Goal: Information Seeking & Learning: Learn about a topic

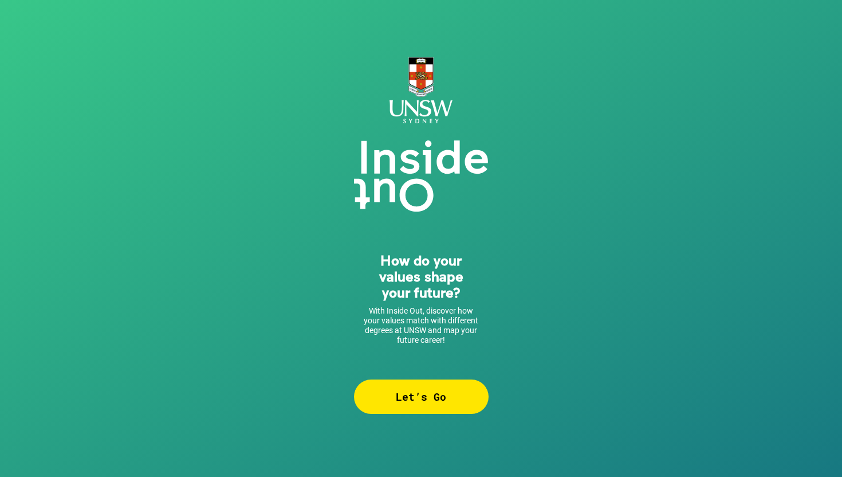
click at [446, 389] on div "Let’s Go" at bounding box center [421, 396] width 135 height 34
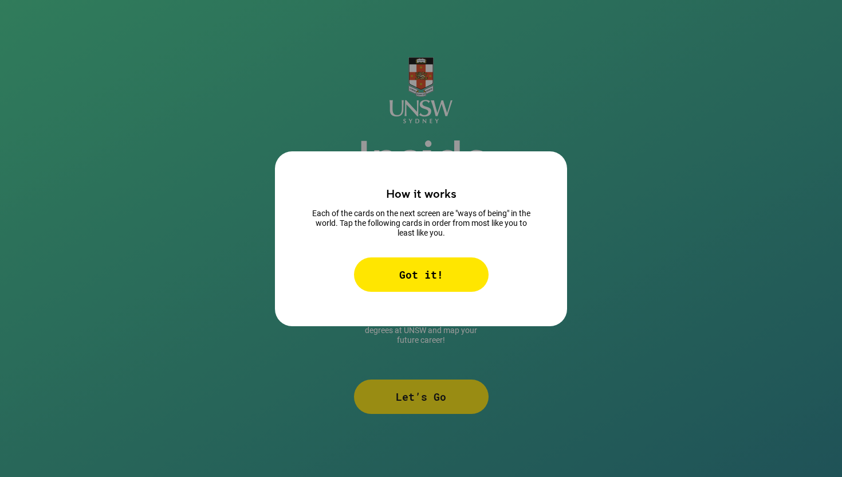
click at [432, 271] on div "Got it!" at bounding box center [421, 274] width 135 height 34
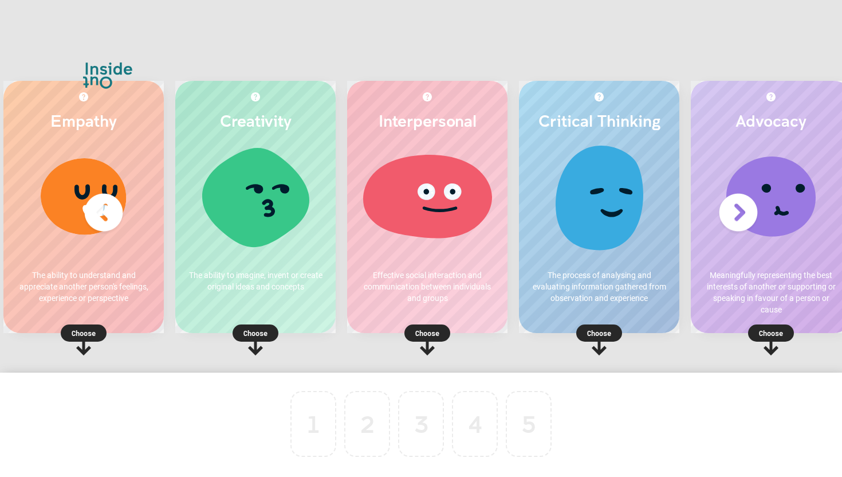
scroll to position [0, 19]
click at [87, 329] on p "Choose" at bounding box center [84, 332] width 160 height 11
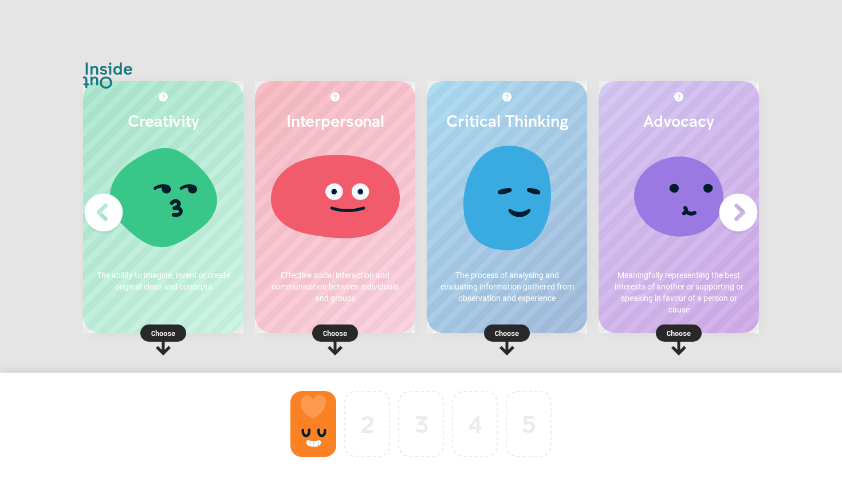
click at [680, 336] on p "Choose" at bounding box center [679, 332] width 160 height 11
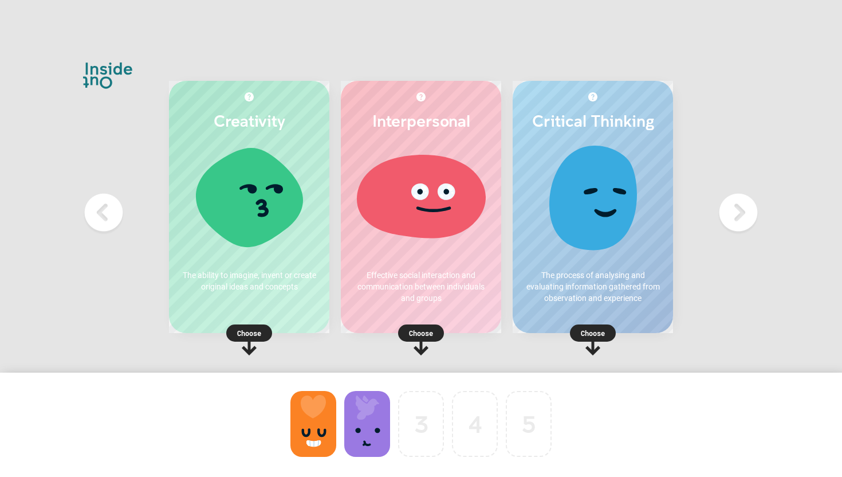
click at [250, 337] on p "Choose" at bounding box center [249, 332] width 160 height 11
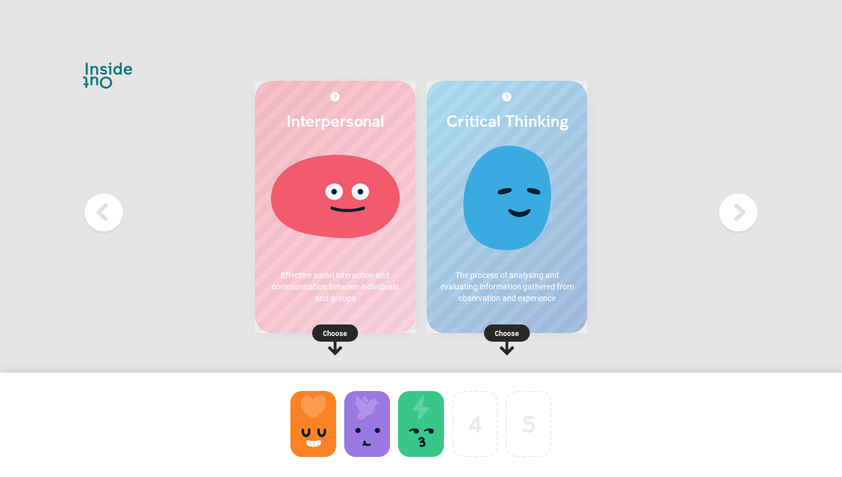
click at [326, 336] on p "Choose" at bounding box center [335, 332] width 160 height 11
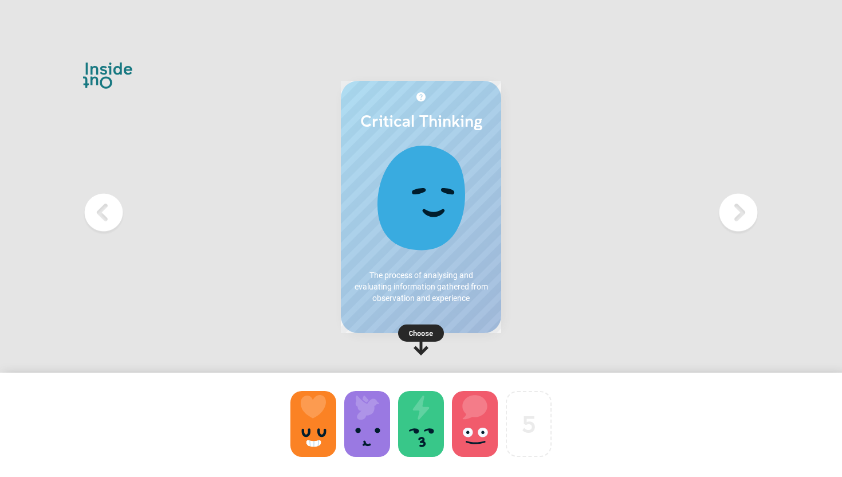
click at [420, 338] on p "Choose" at bounding box center [421, 332] width 160 height 11
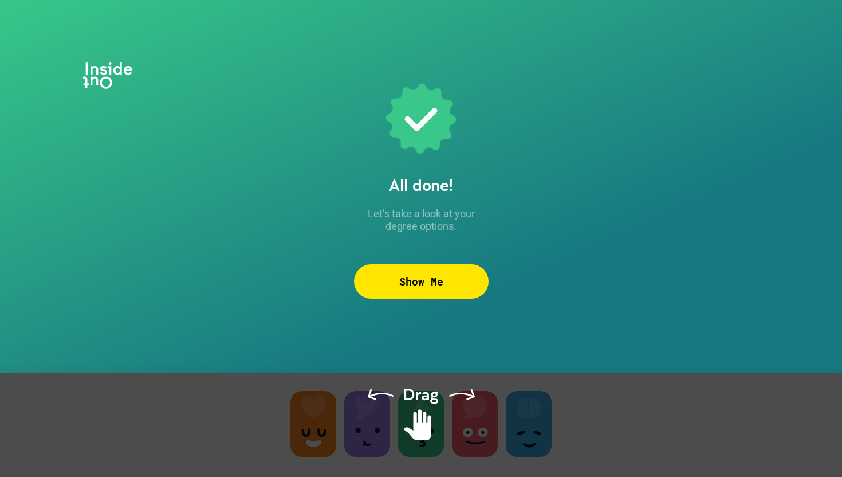
click at [407, 292] on div "Show Me" at bounding box center [421, 281] width 135 height 34
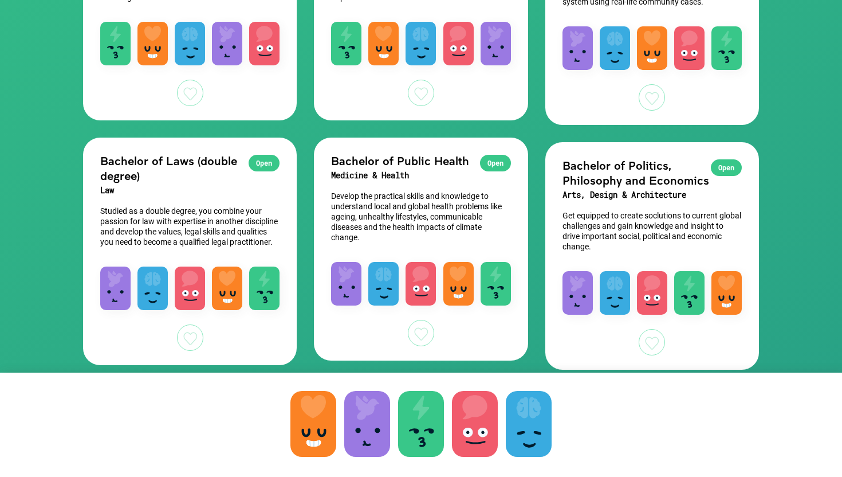
scroll to position [489, 0]
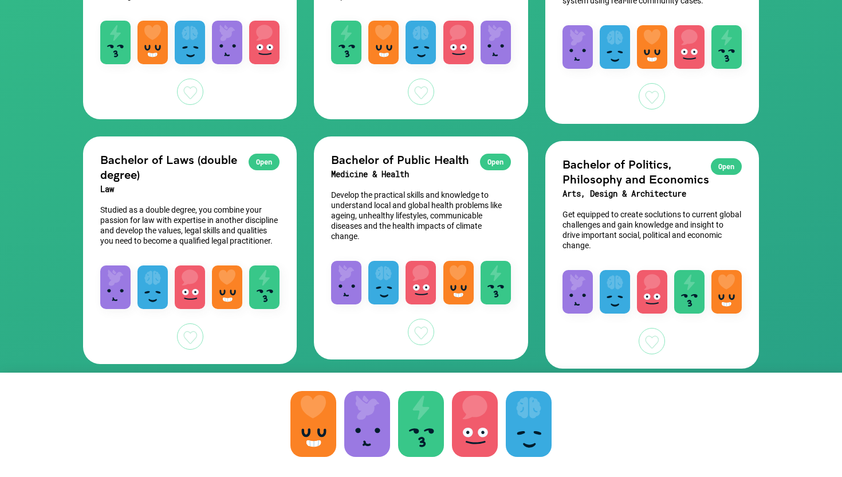
click at [469, 198] on p "Develop the practical skills and knowledge to understand local and global healt…" at bounding box center [420, 216] width 179 height 52
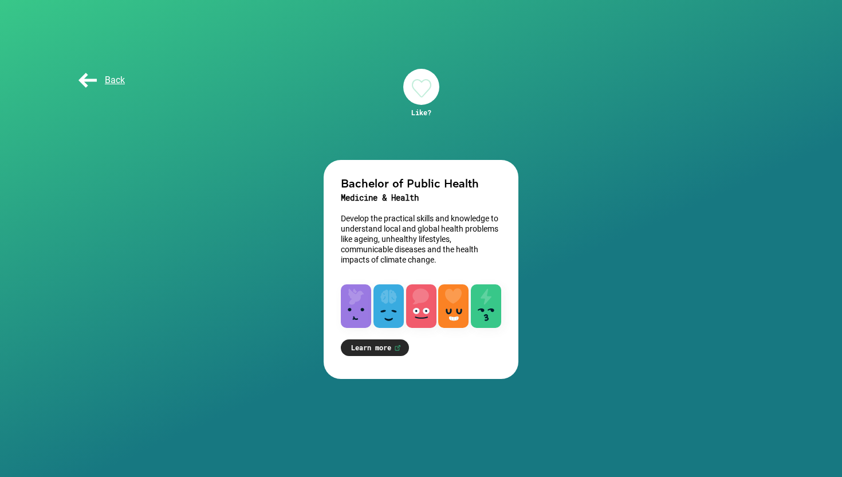
click at [84, 89] on div "Back" at bounding box center [104, 80] width 57 height 23
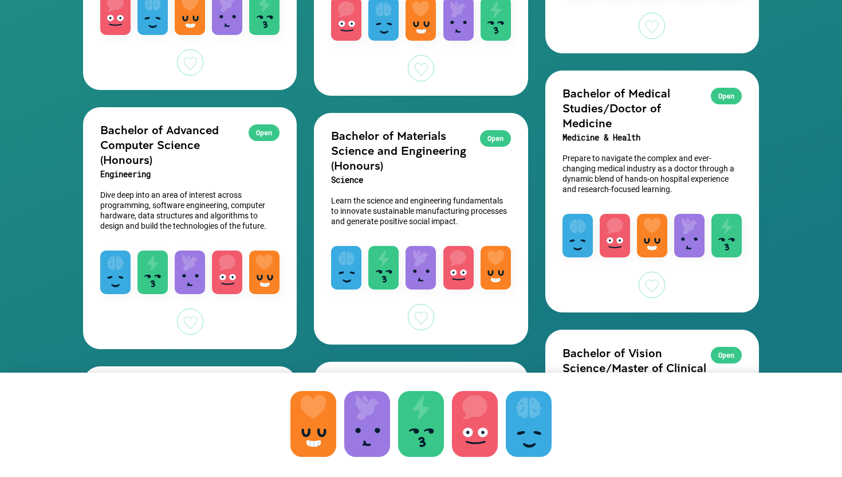
scroll to position [2001, 0]
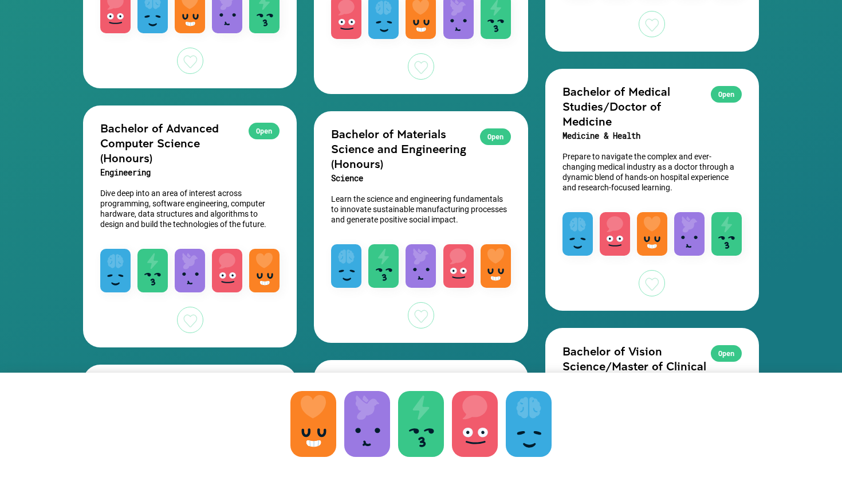
click at [676, 192] on p "Prepare to navigate the complex and ever-changing medical industry as a doctor …" at bounding box center [651, 171] width 179 height 41
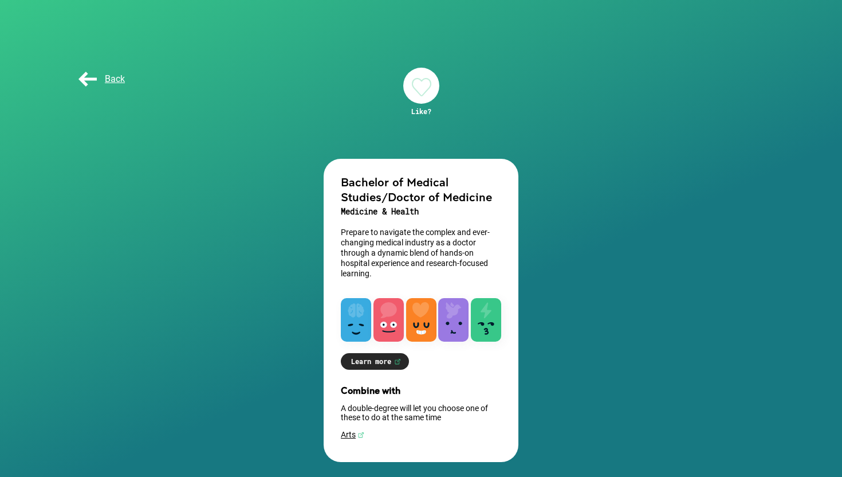
scroll to position [4, 0]
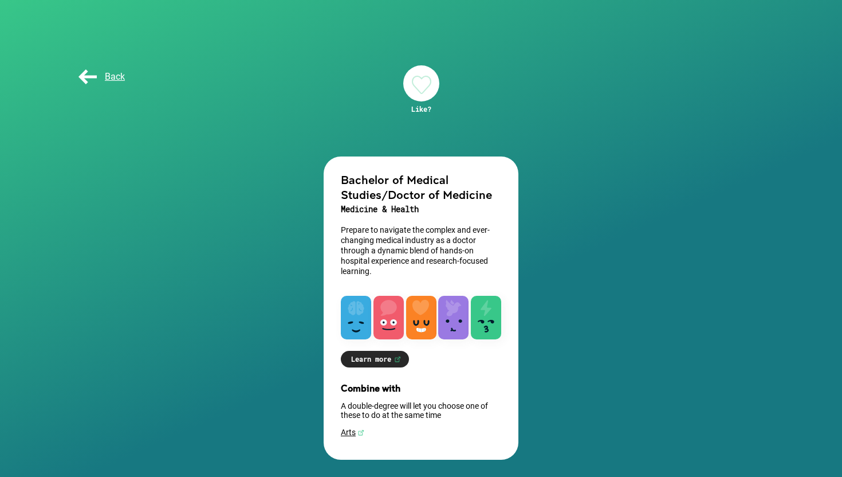
click at [420, 92] on div at bounding box center [421, 83] width 36 height 36
click at [383, 360] on link "Learn more" at bounding box center [375, 359] width 68 height 17
click at [101, 68] on div "Back" at bounding box center [104, 76] width 57 height 23
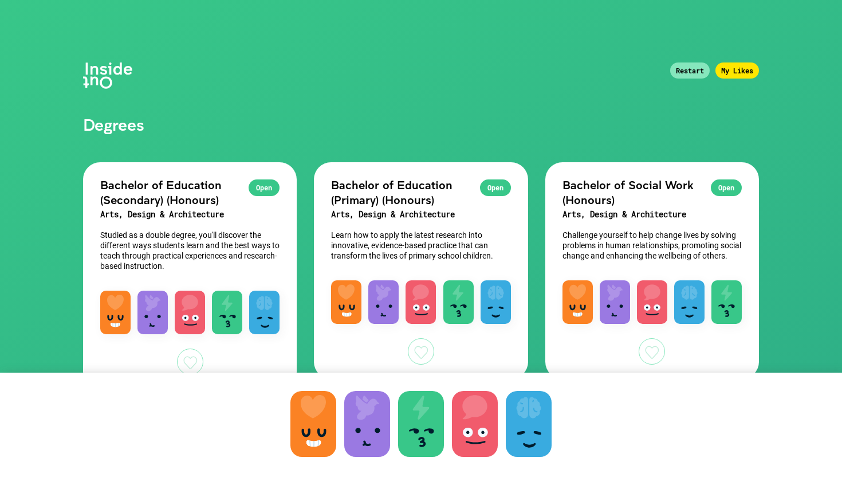
click at [519, 294] on div at bounding box center [421, 296] width 214 height 55
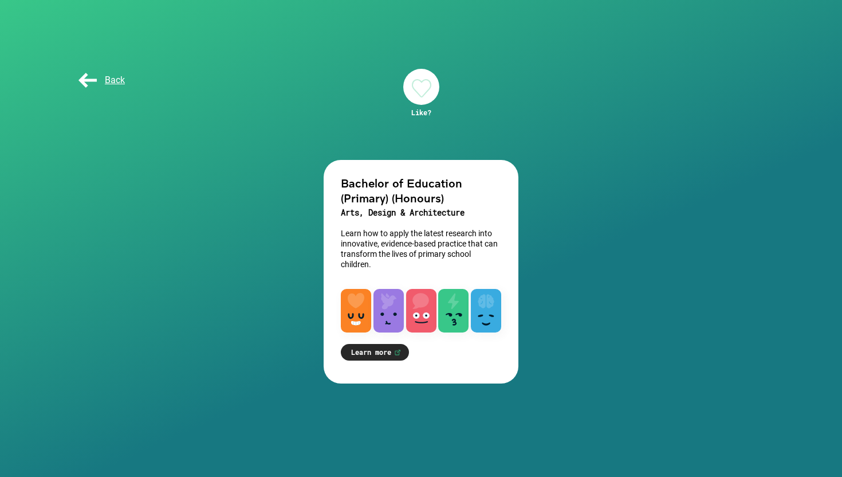
click at [96, 68] on div "Back" at bounding box center [421, 80] width 710 height 57
click at [113, 89] on div "Back" at bounding box center [104, 80] width 57 height 23
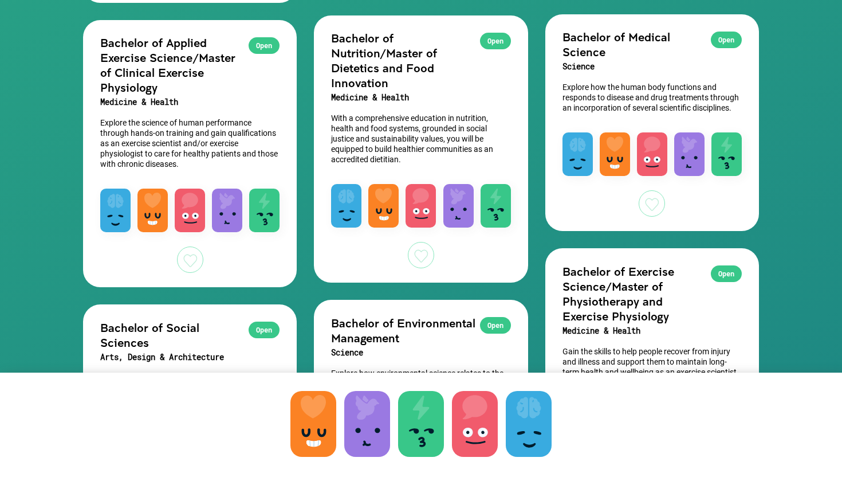
scroll to position [1299, 0]
